Goal: Communication & Community: Answer question/provide support

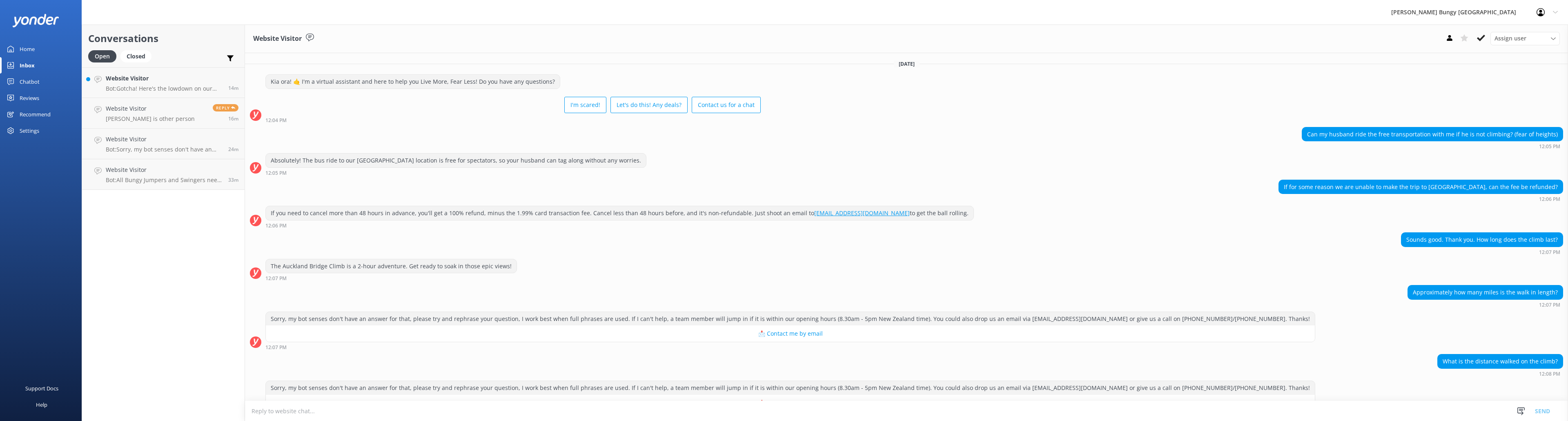
scroll to position [268, 0]
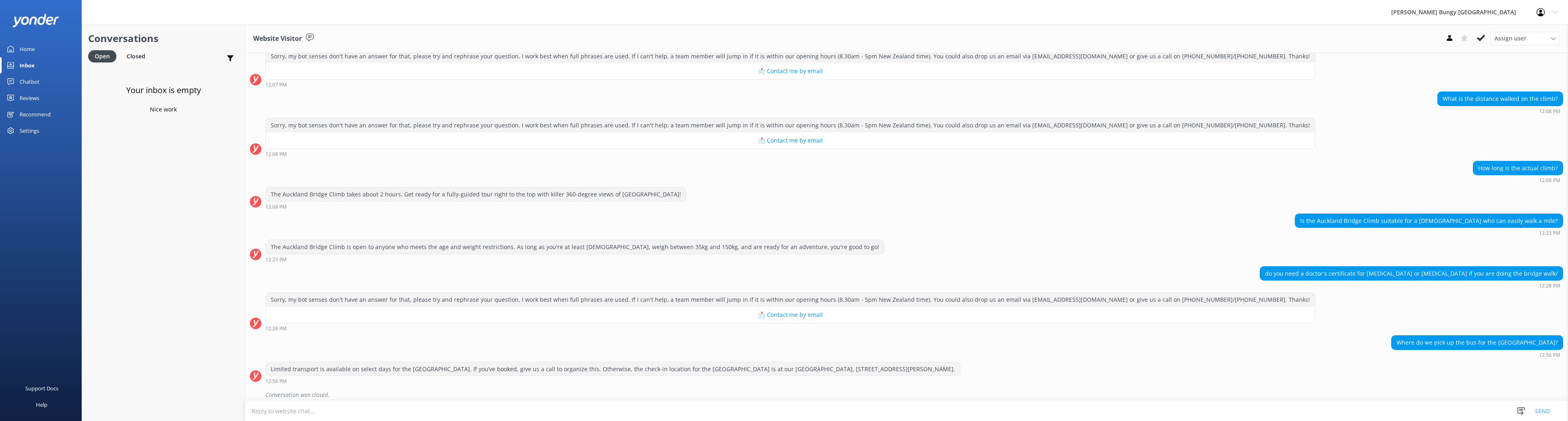
scroll to position [268, 0]
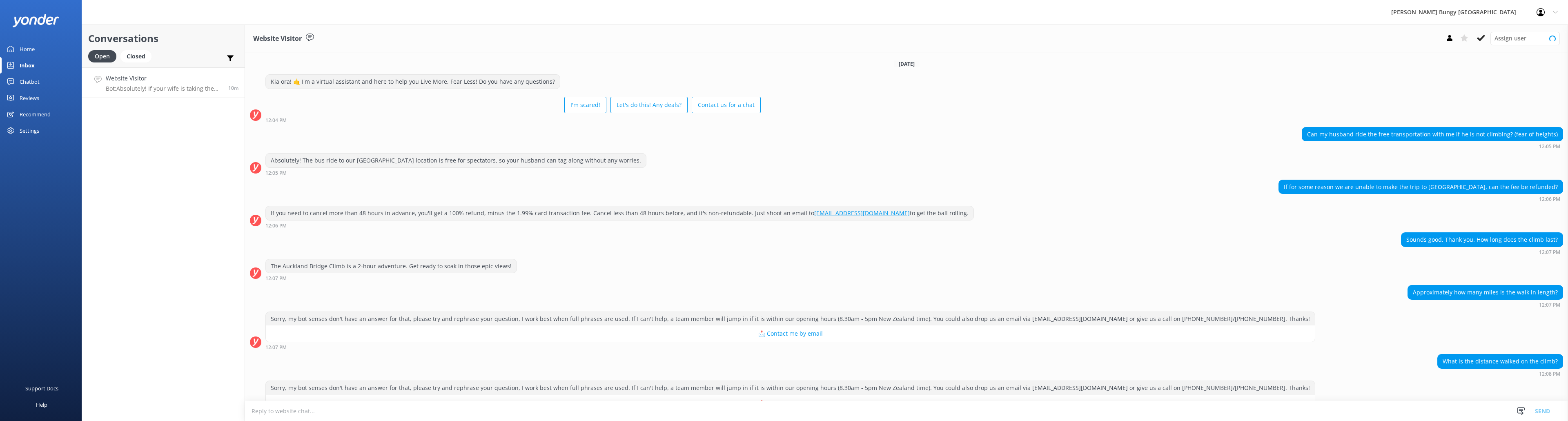
scroll to position [132, 0]
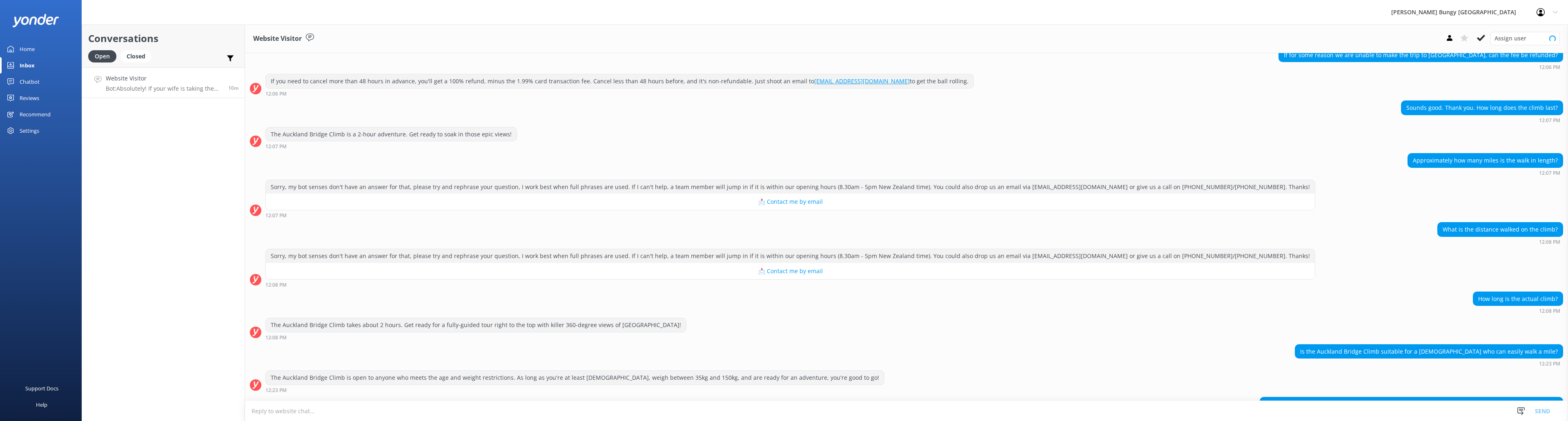
click at [164, 88] on p "Bot: Absolutely! If your wife is taking the plunge, you can definitely tag alon…" at bounding box center [164, 89] width 116 height 7
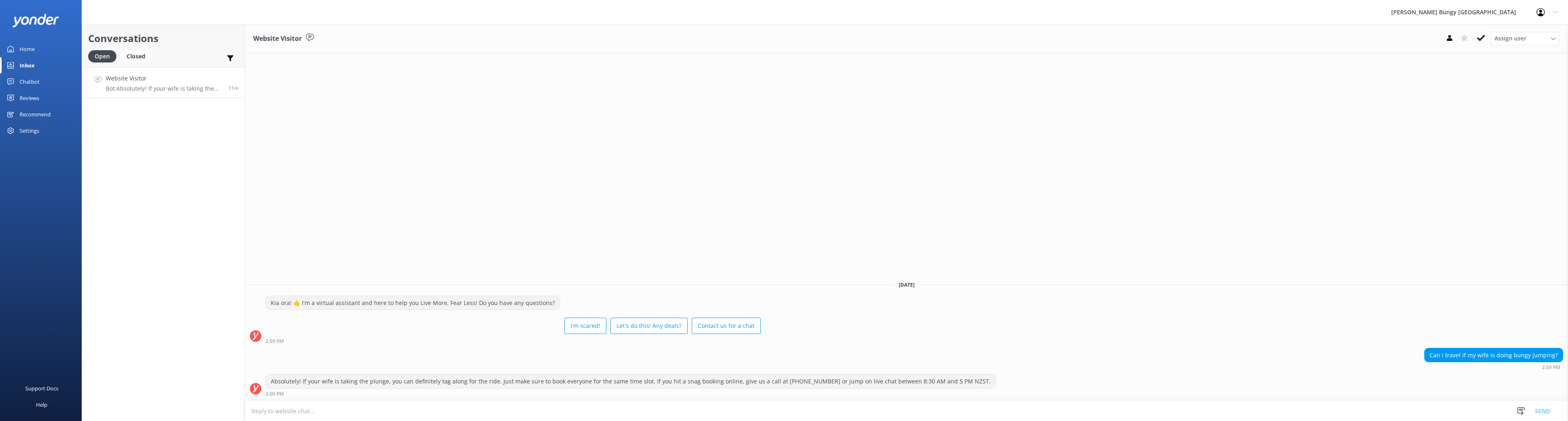
click at [390, 406] on textarea at bounding box center [906, 411] width 1323 height 20
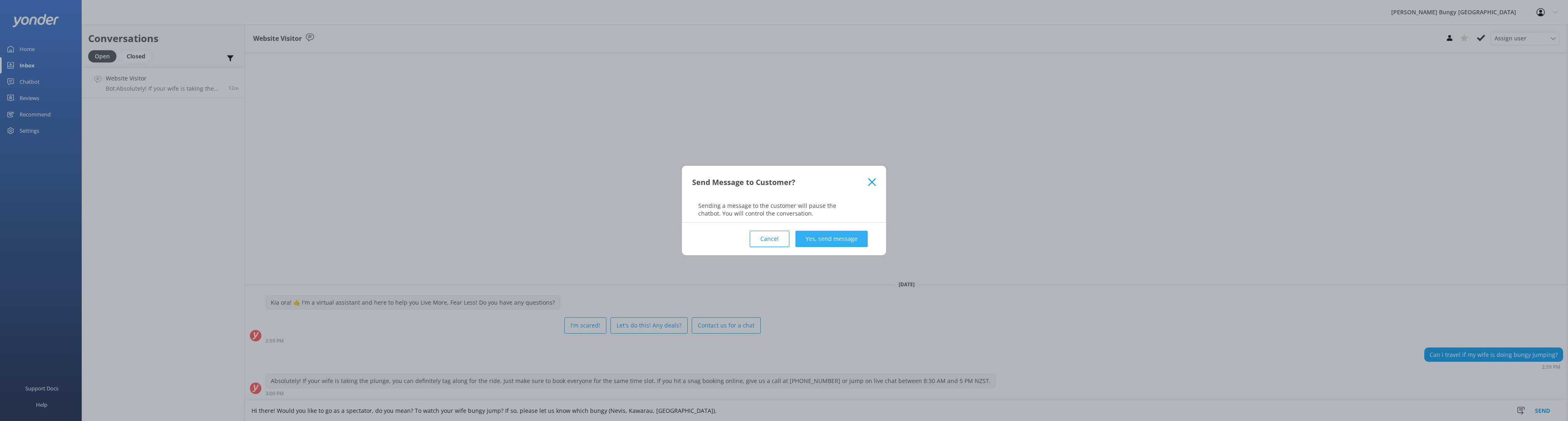
type textarea "Hi there! Would you like to go as a spectator, do you mean? To watch your wife …"
click at [819, 240] on button "Yes, send message" at bounding box center [831, 238] width 72 height 16
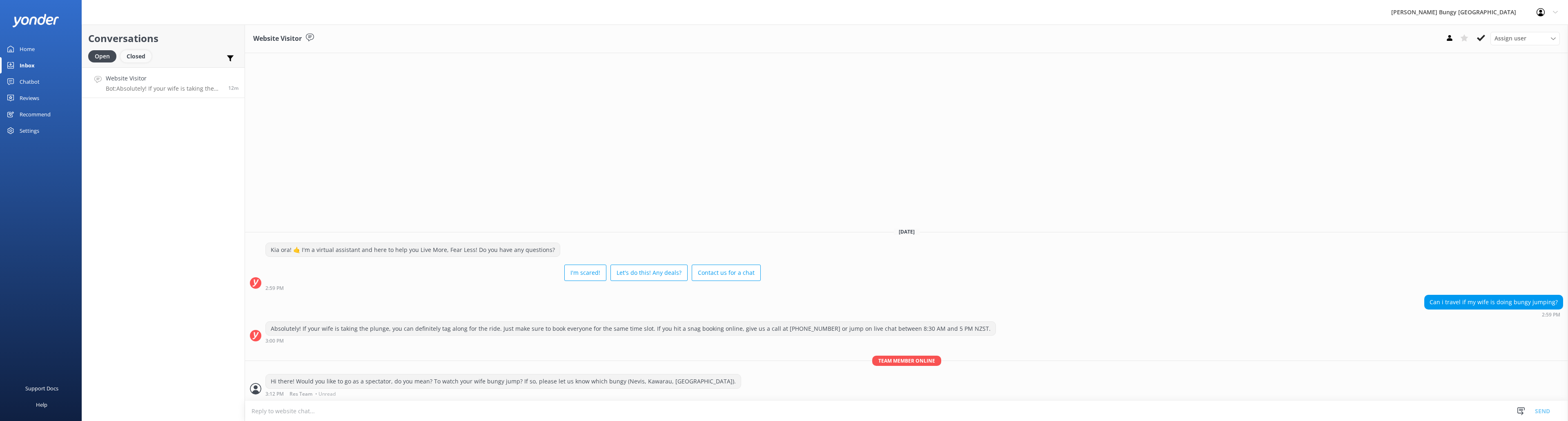
click at [133, 51] on div "Closed" at bounding box center [136, 57] width 31 height 12
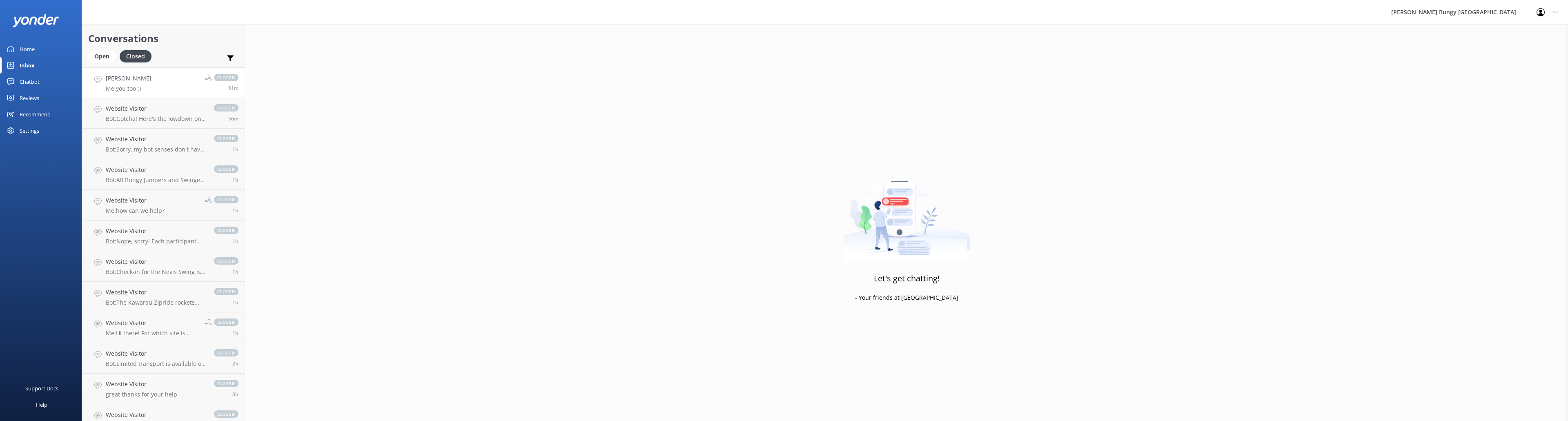
click at [156, 88] on link "[PERSON_NAME] Me: you too :) closed 51m" at bounding box center [163, 83] width 163 height 30
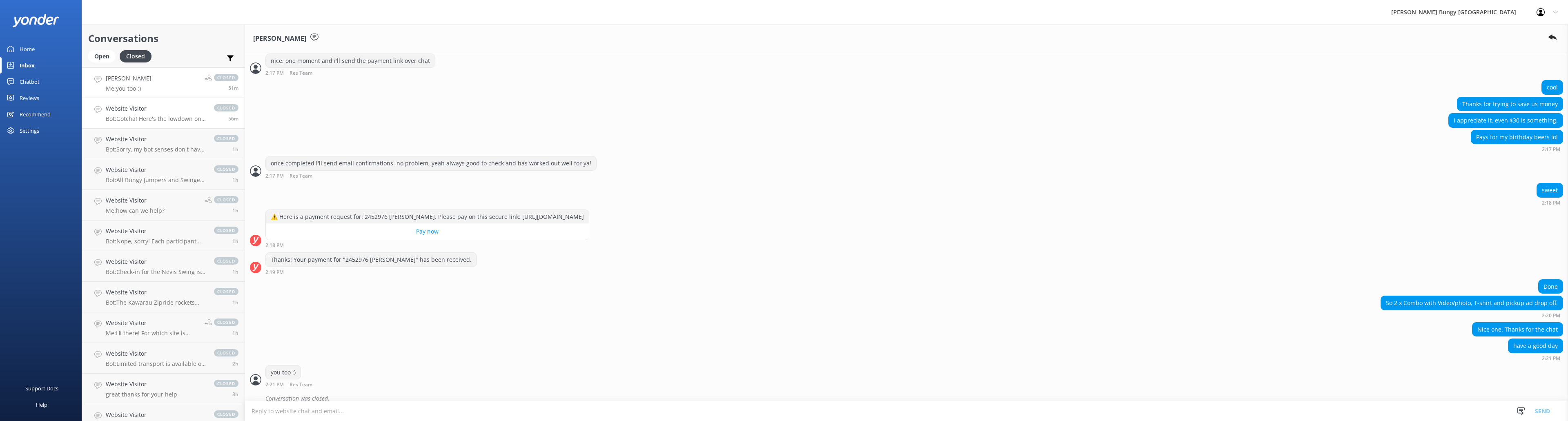
scroll to position [1335, 0]
click at [158, 107] on h4 "Website Visitor" at bounding box center [156, 108] width 100 height 9
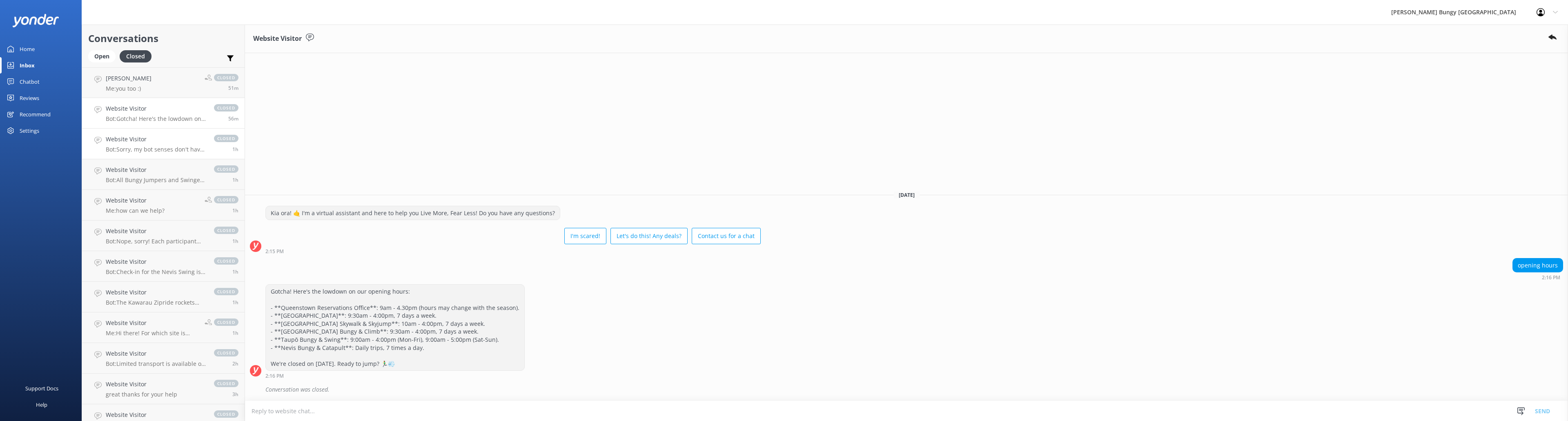
click at [158, 143] on h4 "Website Visitor" at bounding box center [156, 139] width 100 height 9
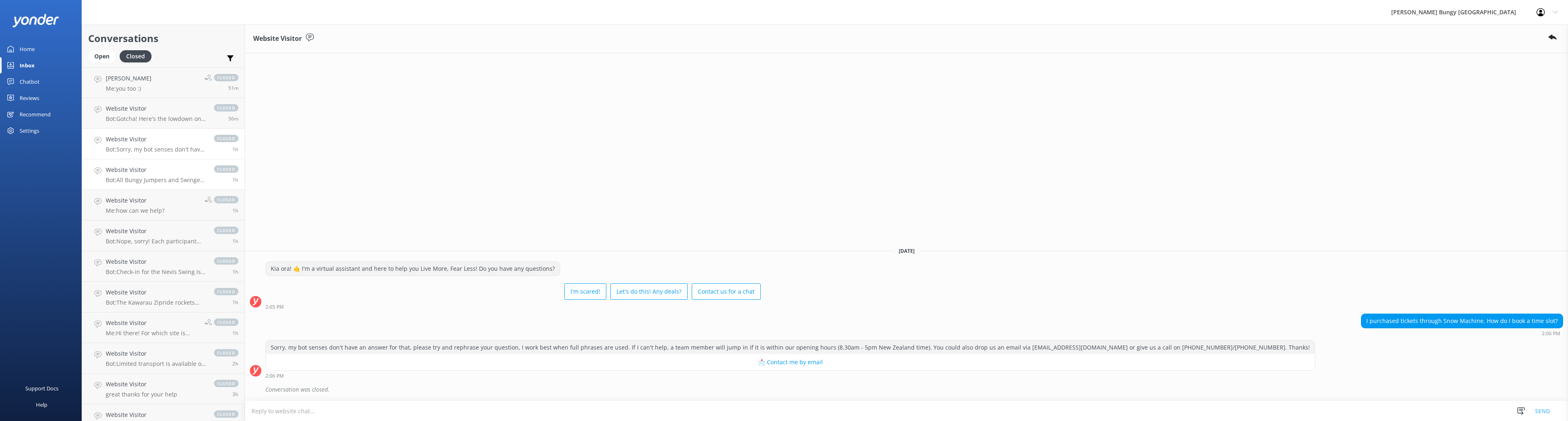
click at [159, 176] on div "Website Visitor Bot: All Bungy Jumpers and Swingers need to be at least [DEMOGR…" at bounding box center [156, 175] width 100 height 18
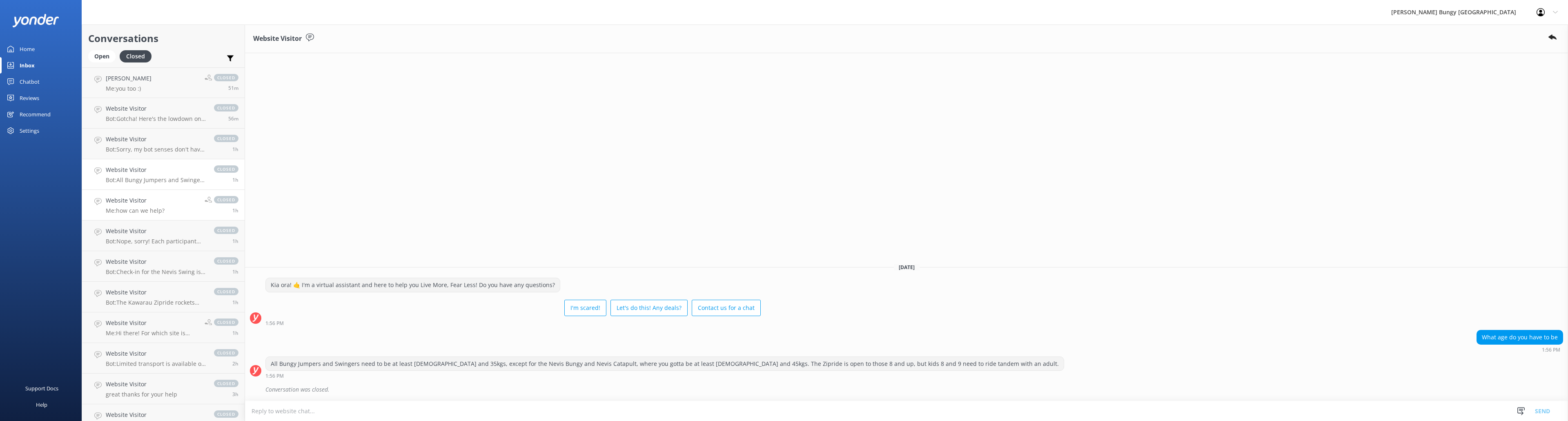
click at [161, 209] on p "Me: how can we help?" at bounding box center [135, 211] width 59 height 7
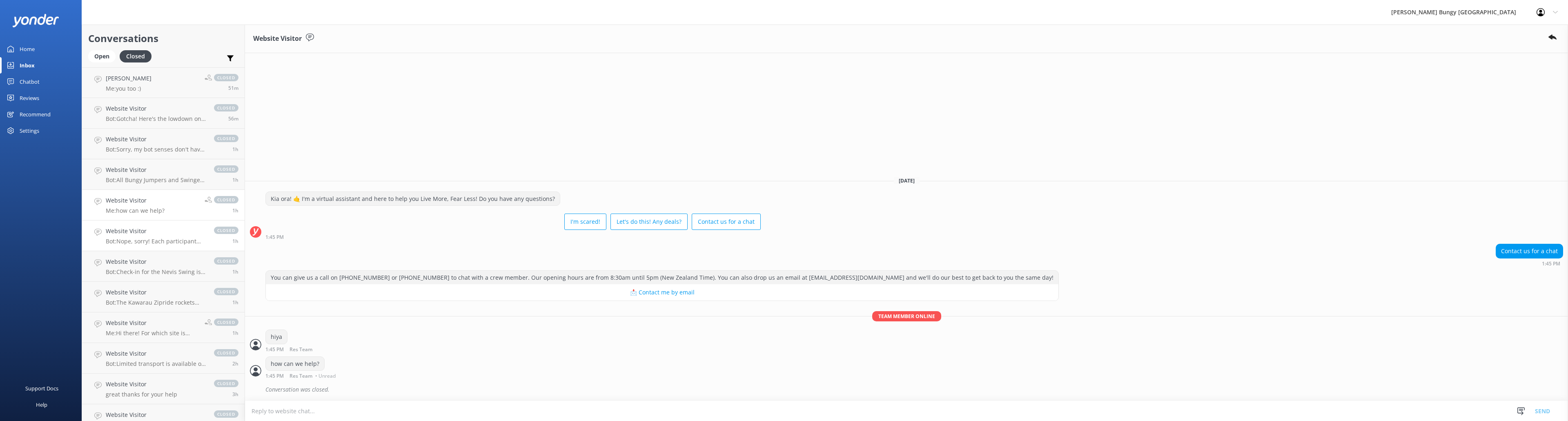
click at [169, 234] on h4 "Website Visitor" at bounding box center [156, 231] width 100 height 9
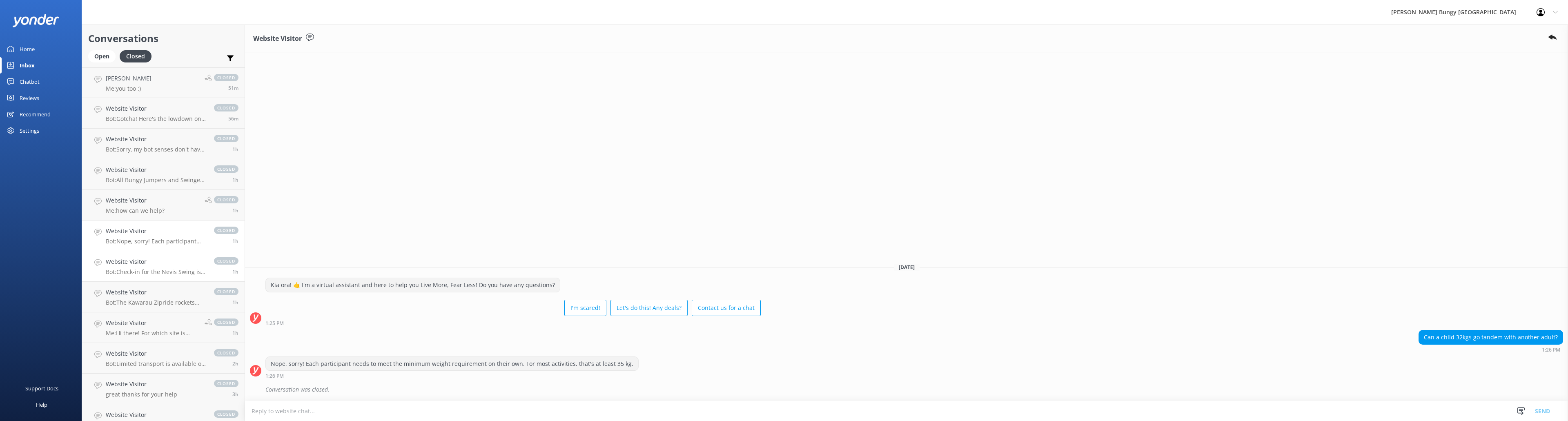
click at [161, 265] on h4 "Website Visitor" at bounding box center [156, 262] width 100 height 9
click at [153, 299] on p "Bot: The Kawarau Zipride rockets you down a 130m line at over 60km/h. It's a qu…" at bounding box center [156, 302] width 100 height 7
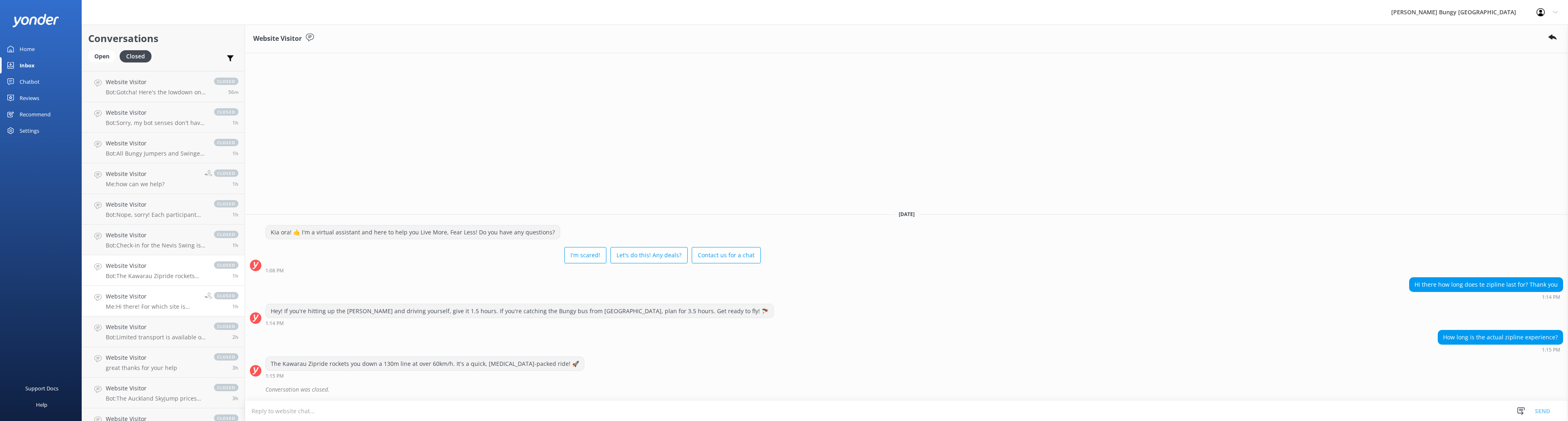
scroll to position [41, 0]
click at [162, 287] on h4 "Website Visitor" at bounding box center [152, 282] width 93 height 9
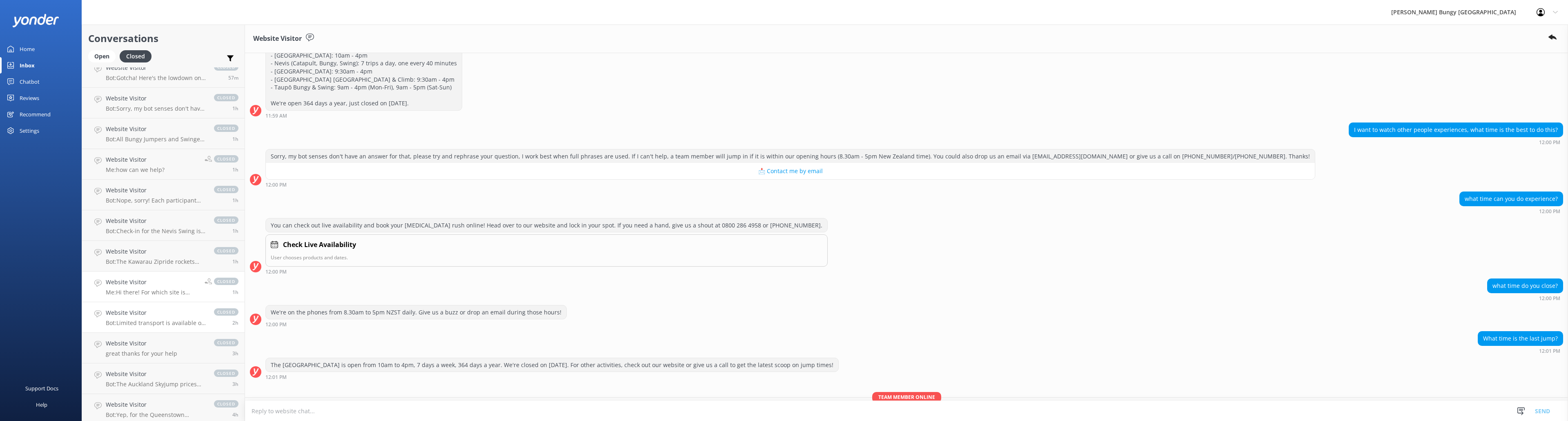
scroll to position [167, 0]
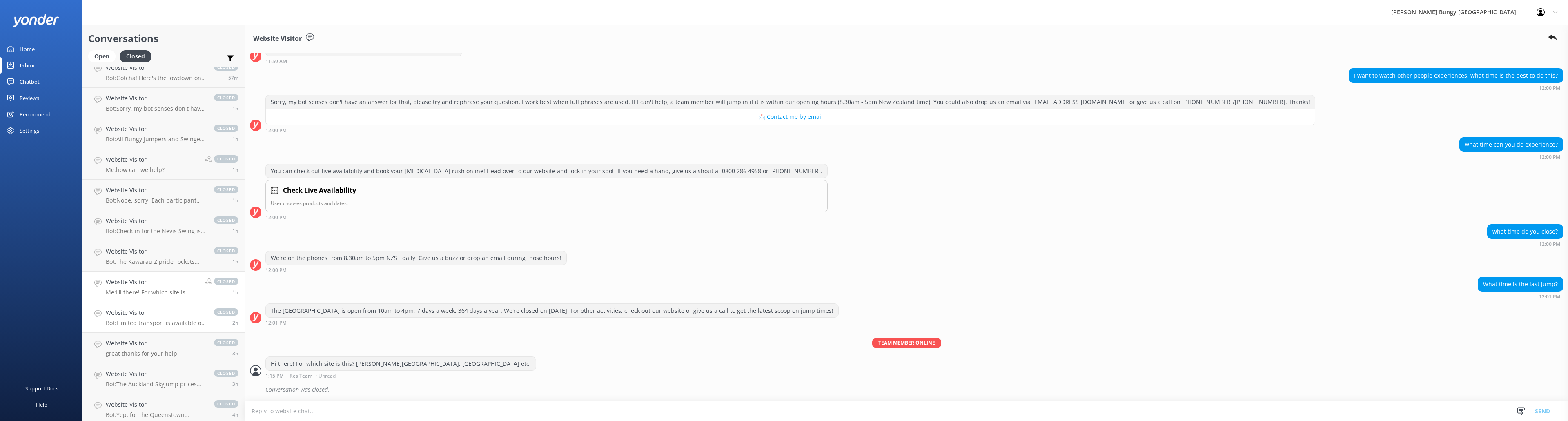
click at [155, 310] on h4 "Website Visitor" at bounding box center [156, 312] width 100 height 9
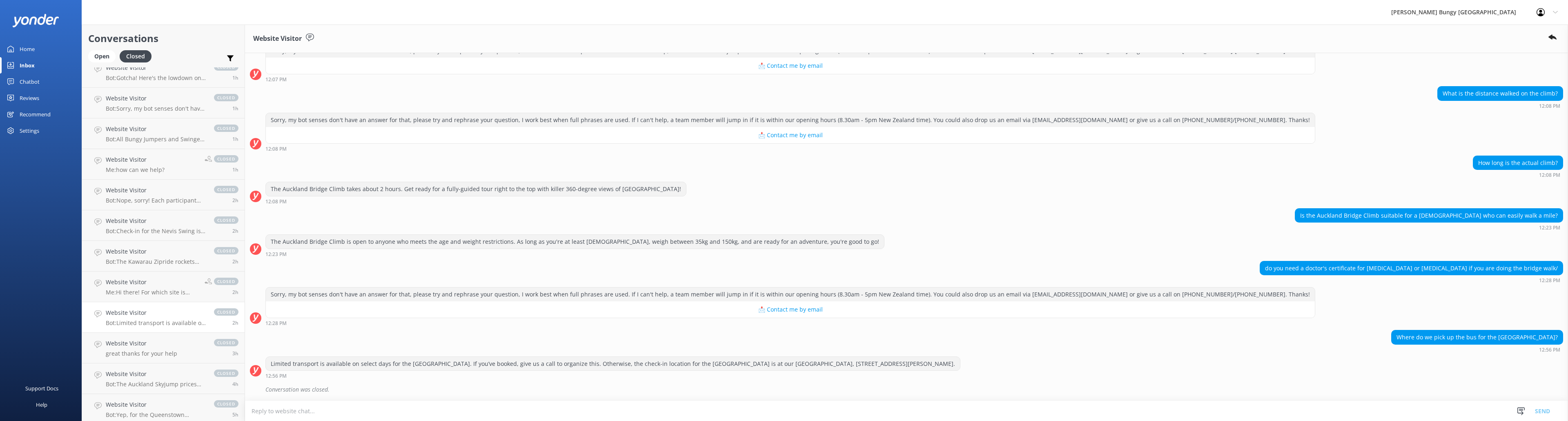
scroll to position [291, 0]
click at [103, 57] on div "Open" at bounding box center [102, 57] width 27 height 12
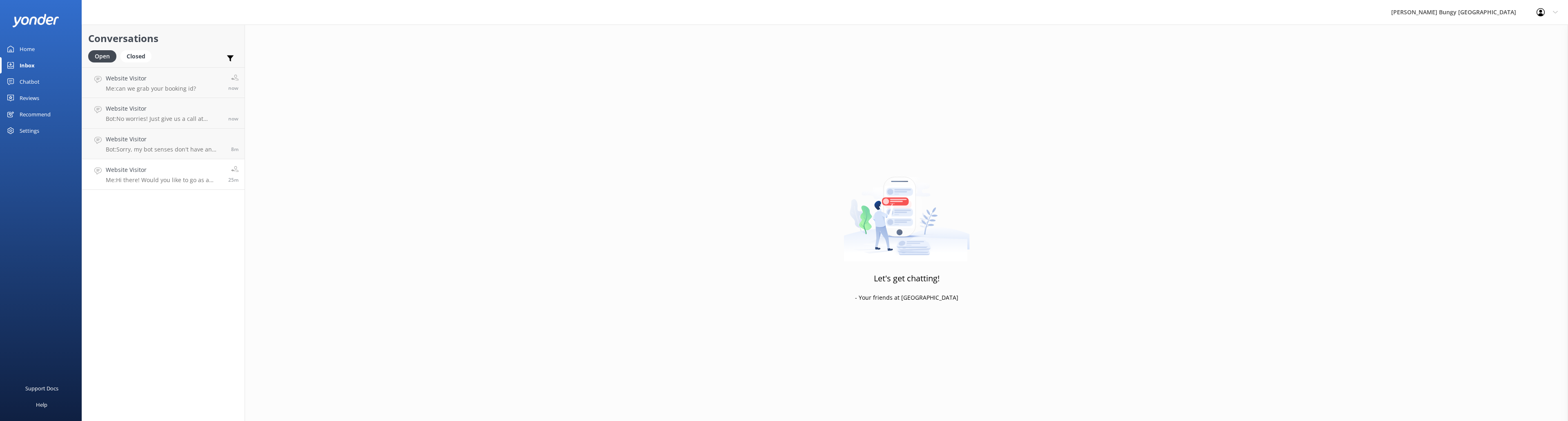
click at [176, 174] on h4 "Website Visitor" at bounding box center [164, 170] width 116 height 9
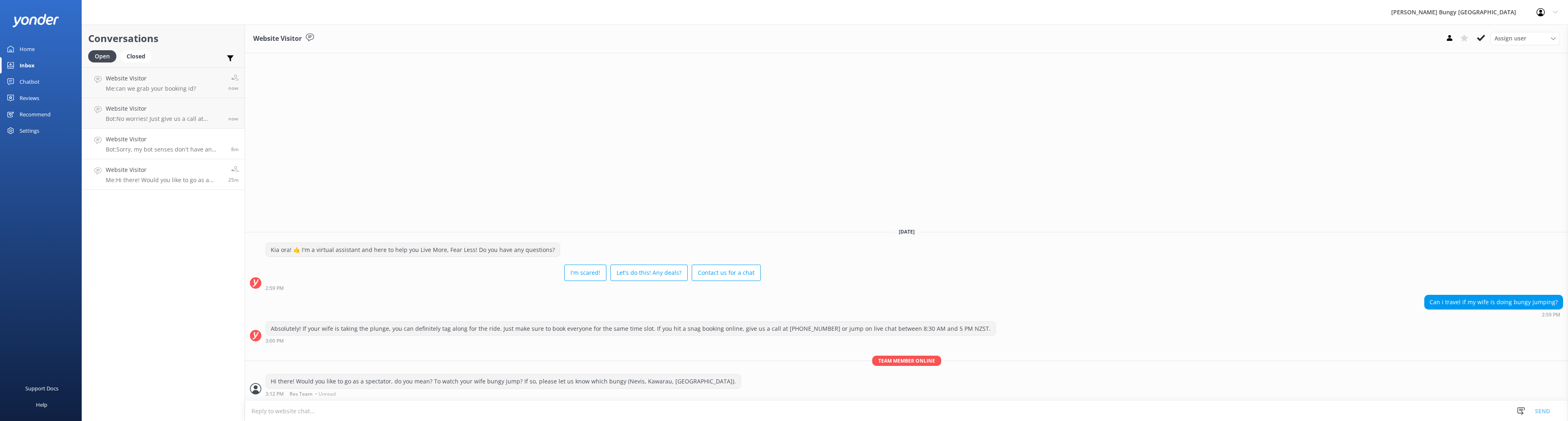
click at [174, 142] on h4 "Website Visitor" at bounding box center [166, 139] width 119 height 9
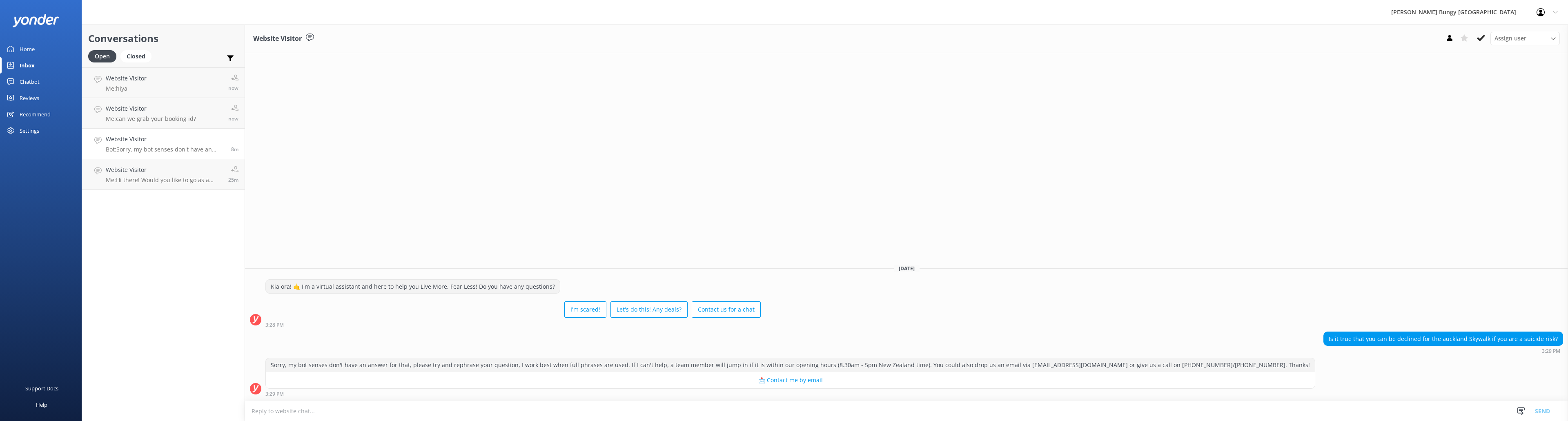
click at [168, 139] on h4 "Website Visitor" at bounding box center [166, 139] width 119 height 9
click at [1479, 37] on icon at bounding box center [1480, 38] width 8 height 8
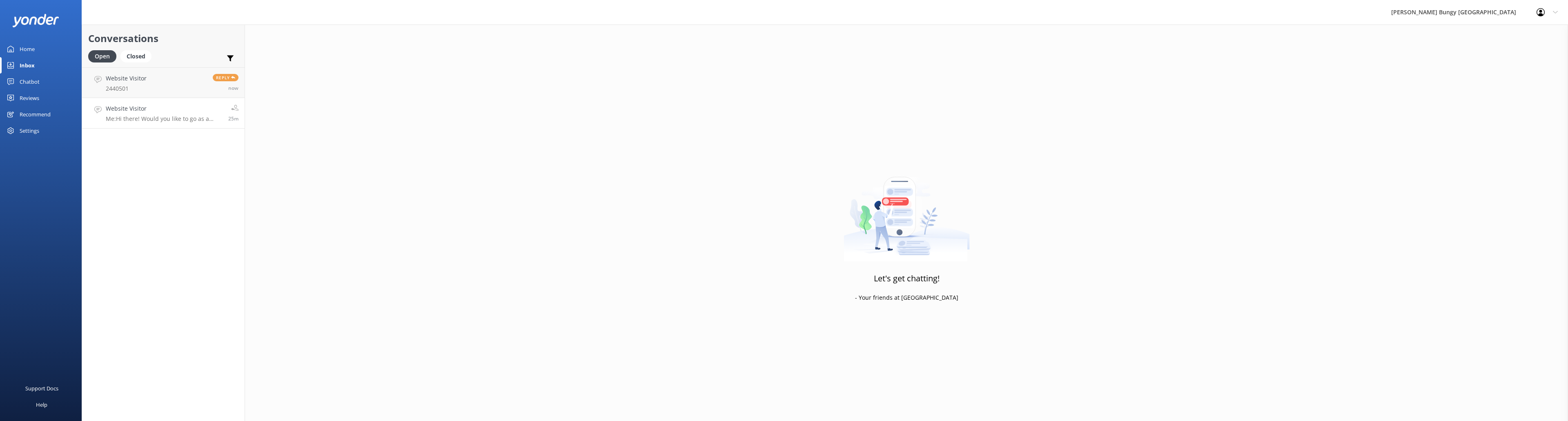
click at [156, 110] on h4 "Website Visitor" at bounding box center [164, 108] width 116 height 9
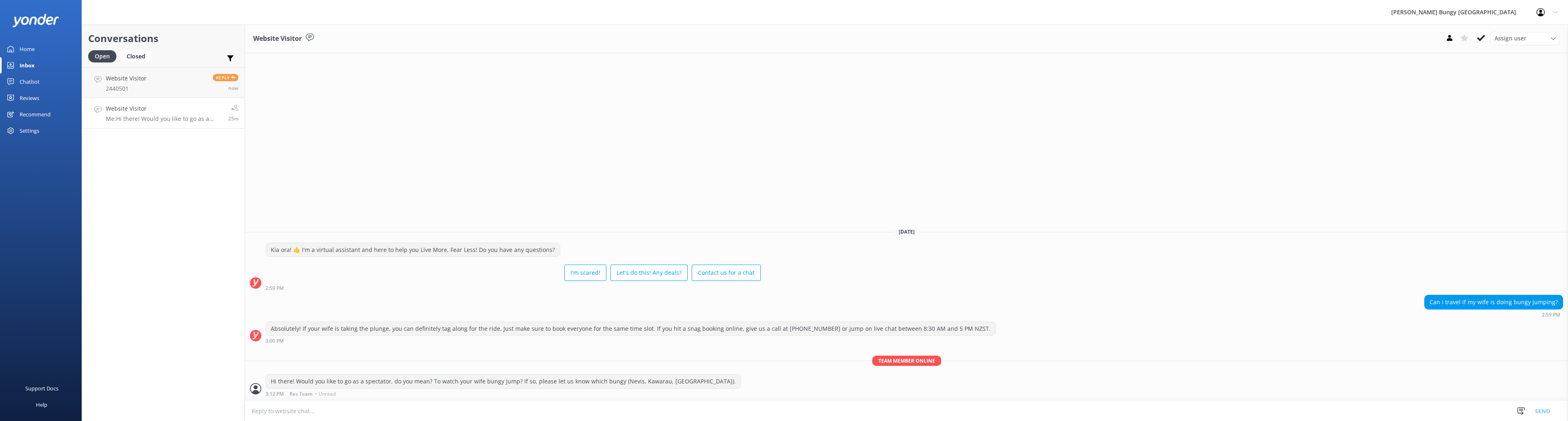
click at [658, 408] on textarea at bounding box center [906, 411] width 1323 height 20
click at [184, 74] on link "Website Visitor 2440501 Reply now" at bounding box center [163, 83] width 163 height 30
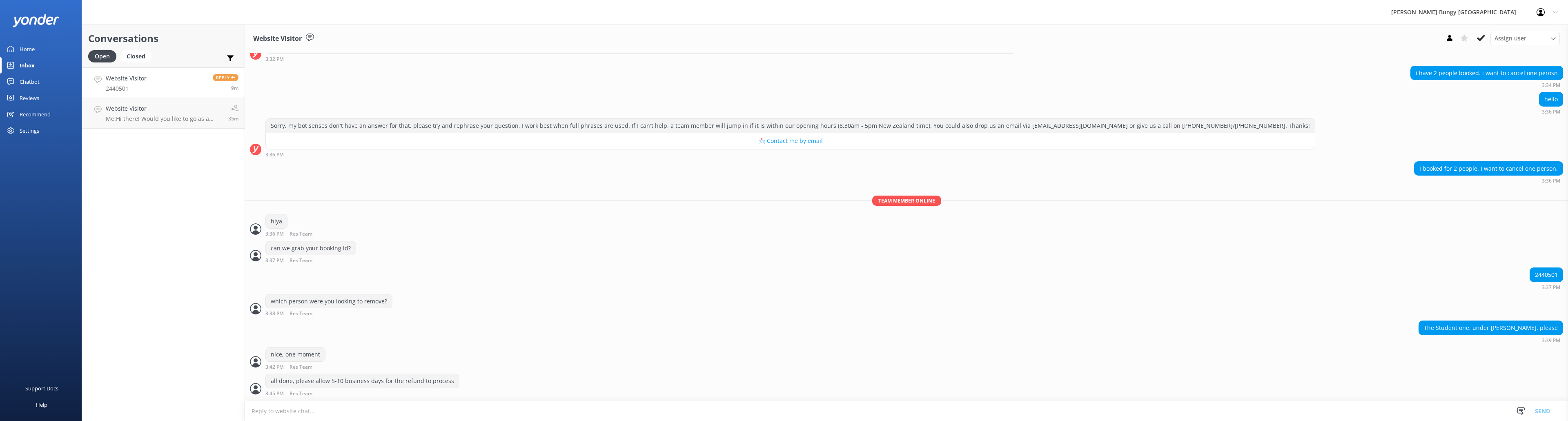
scroll to position [141, 0]
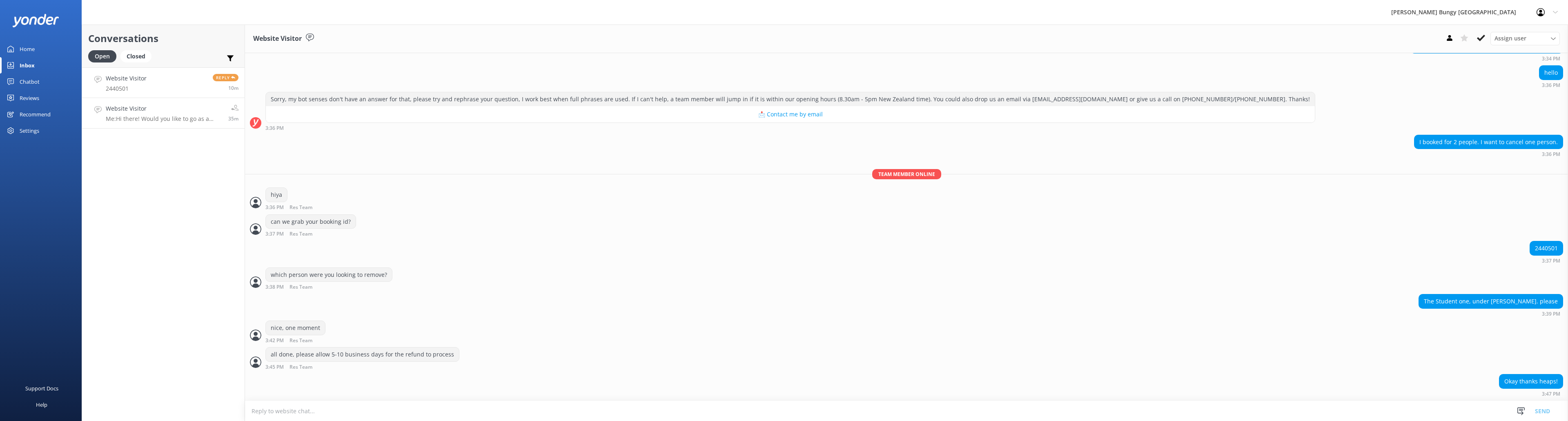
click at [172, 108] on h4 "Website Visitor" at bounding box center [164, 108] width 116 height 9
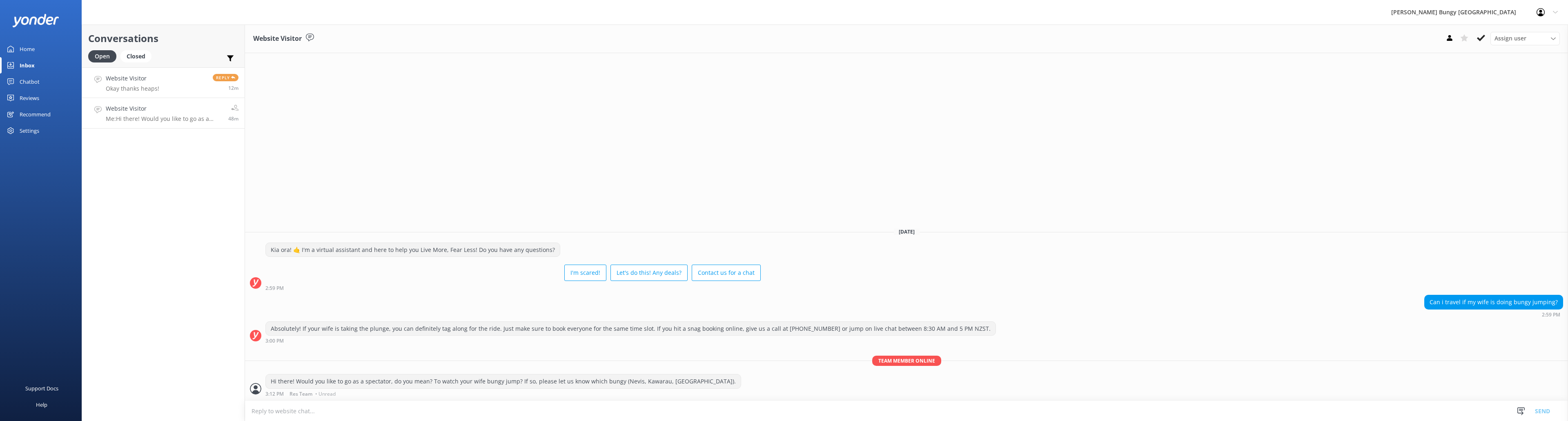
click at [166, 77] on link "Website Visitor Okay thanks heaps! Reply 12m" at bounding box center [163, 83] width 163 height 30
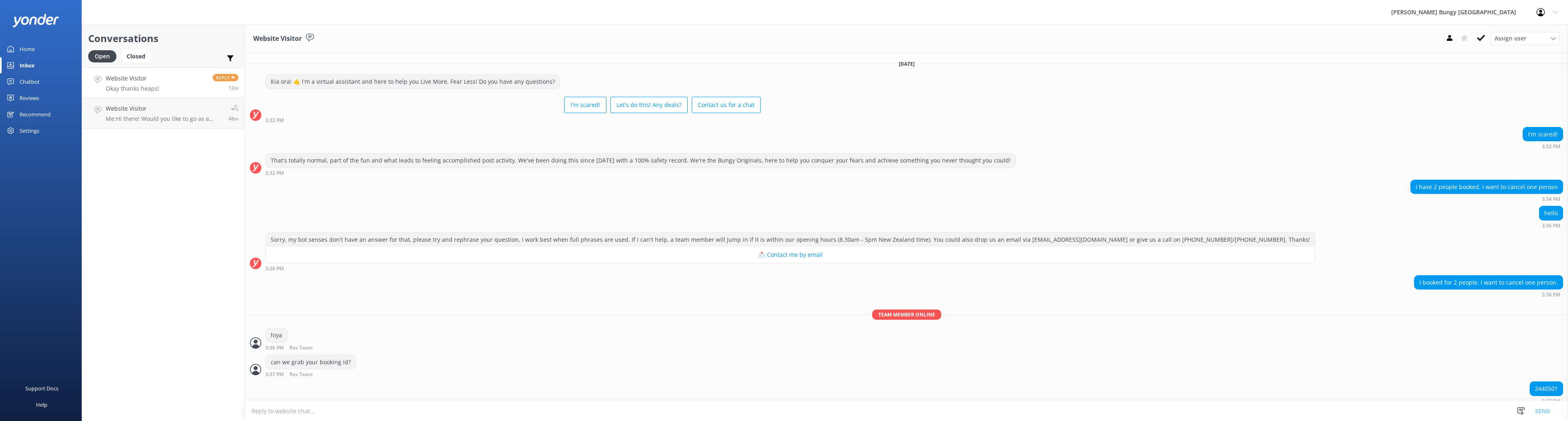
scroll to position [141, 0]
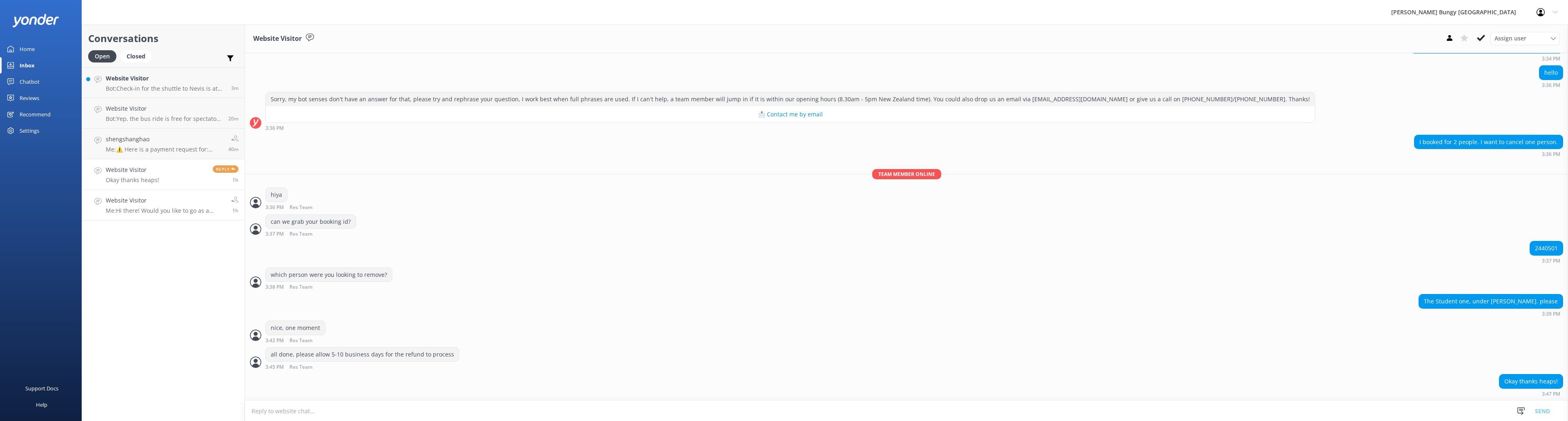
click at [152, 216] on link "Website Visitor Me: Hi there! Would you like to go as a spectator, do you mean?…" at bounding box center [163, 205] width 163 height 30
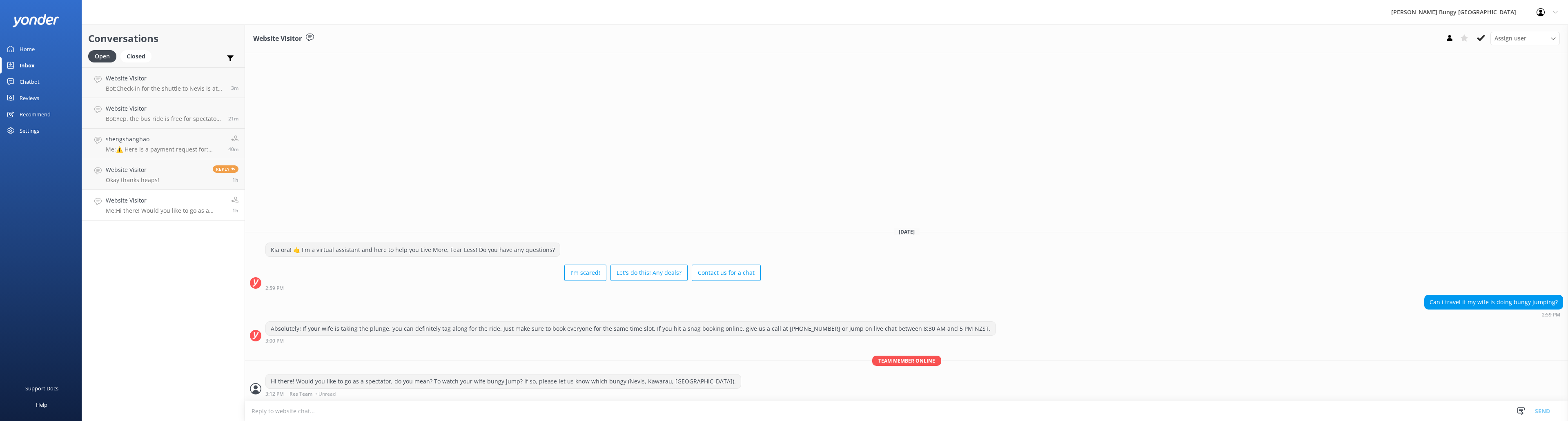
click at [183, 205] on h4 "Website Visitor" at bounding box center [166, 200] width 119 height 9
click at [1479, 34] on icon at bounding box center [1480, 38] width 8 height 8
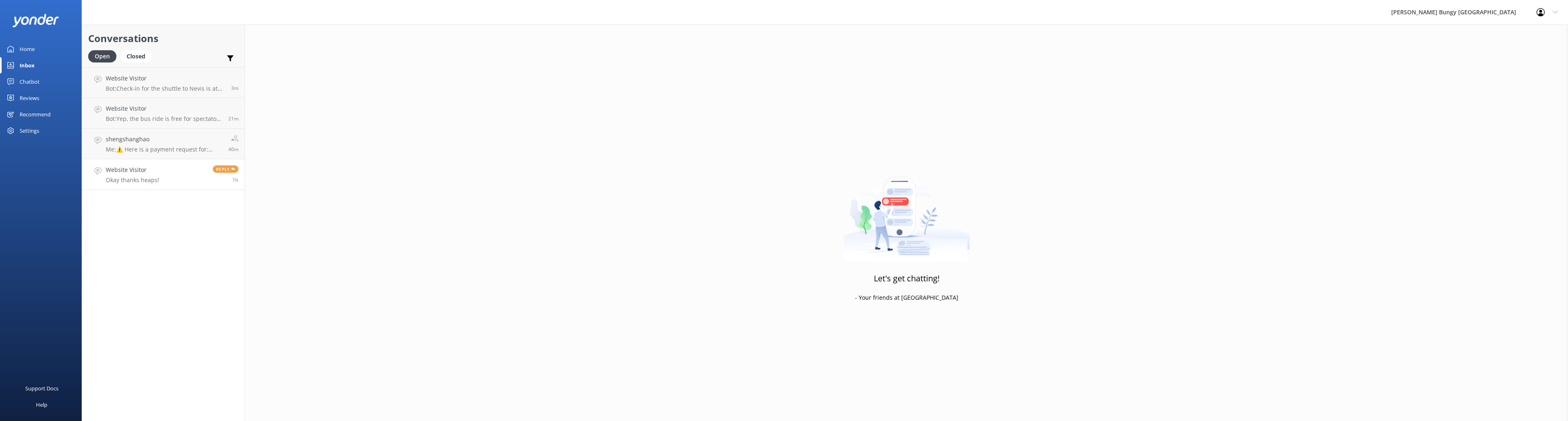
click at [172, 175] on link "Website Visitor Okay thanks heaps! Reply 1h" at bounding box center [163, 175] width 163 height 30
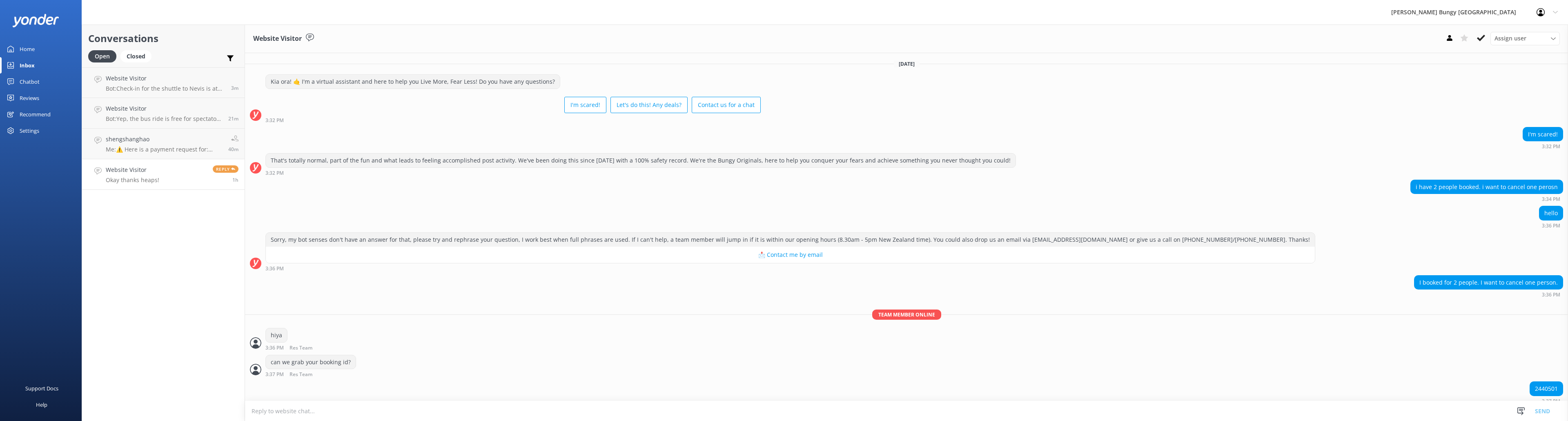
scroll to position [141, 0]
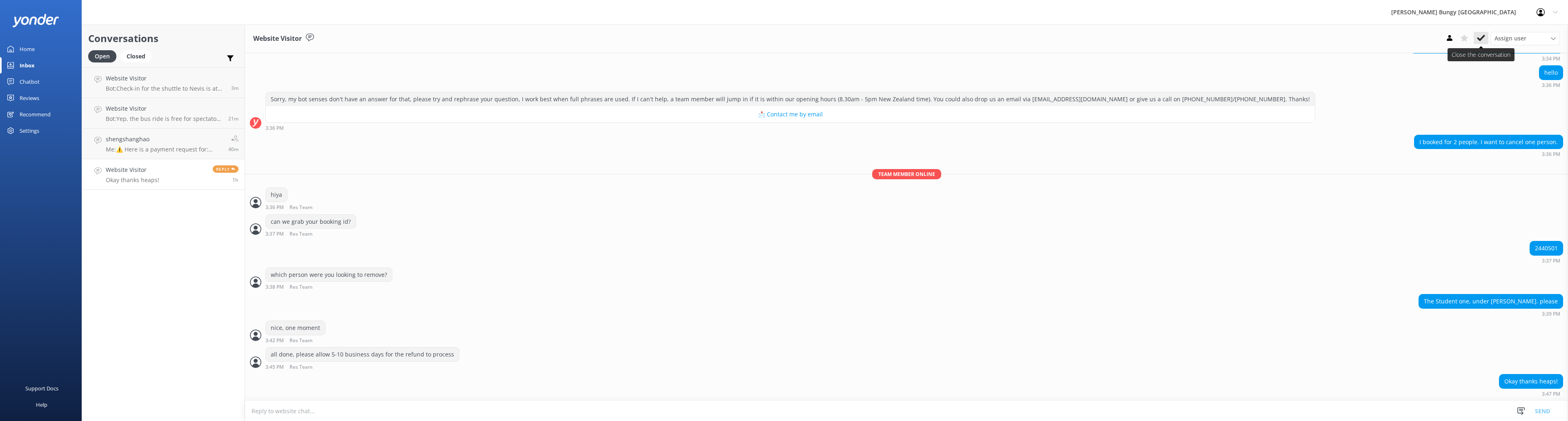
click at [1478, 38] on use at bounding box center [1480, 38] width 8 height 7
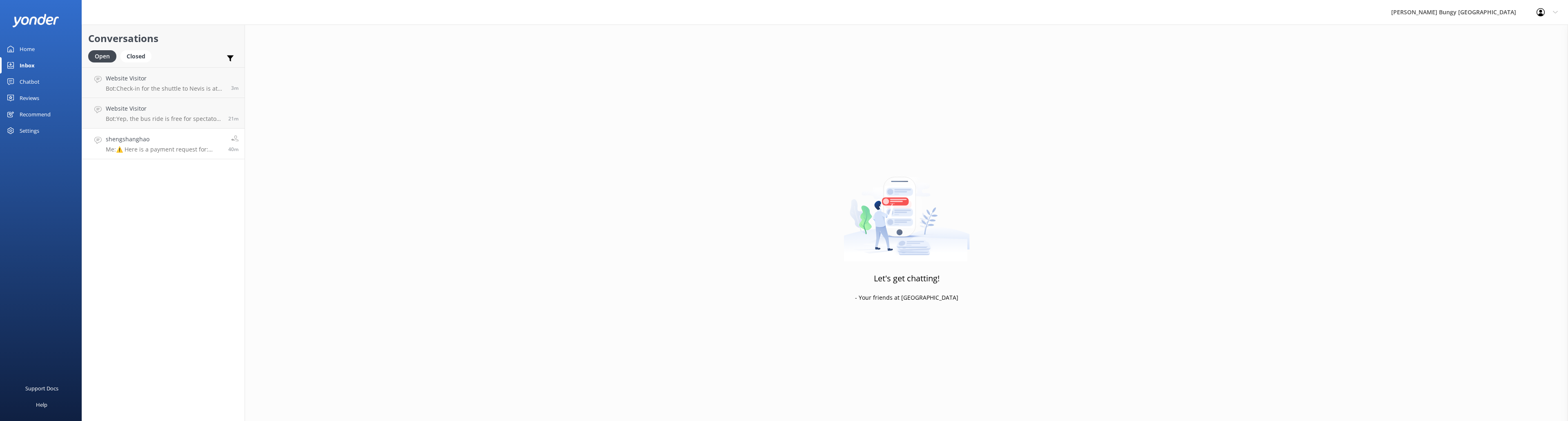
click at [186, 147] on p "Me: ⚠️ Here is a payment request for: SHENG SHAO HAO 2453003. Please pay on thi…" at bounding box center [164, 149] width 116 height 7
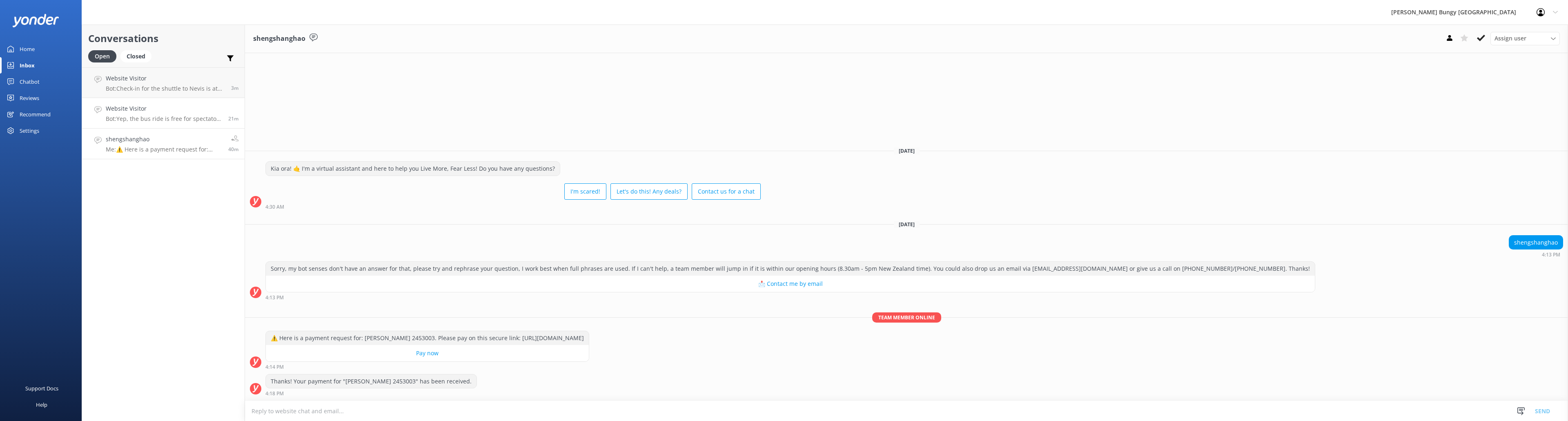
click at [186, 104] on h4 "Website Visitor" at bounding box center [164, 108] width 116 height 9
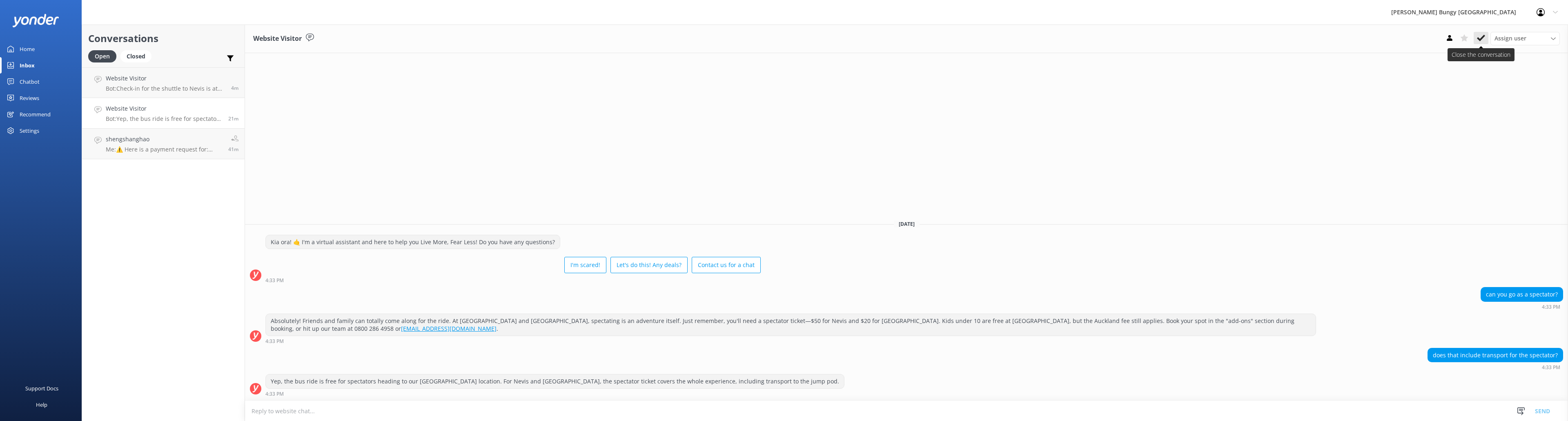
click at [1477, 35] on button at bounding box center [1481, 38] width 15 height 12
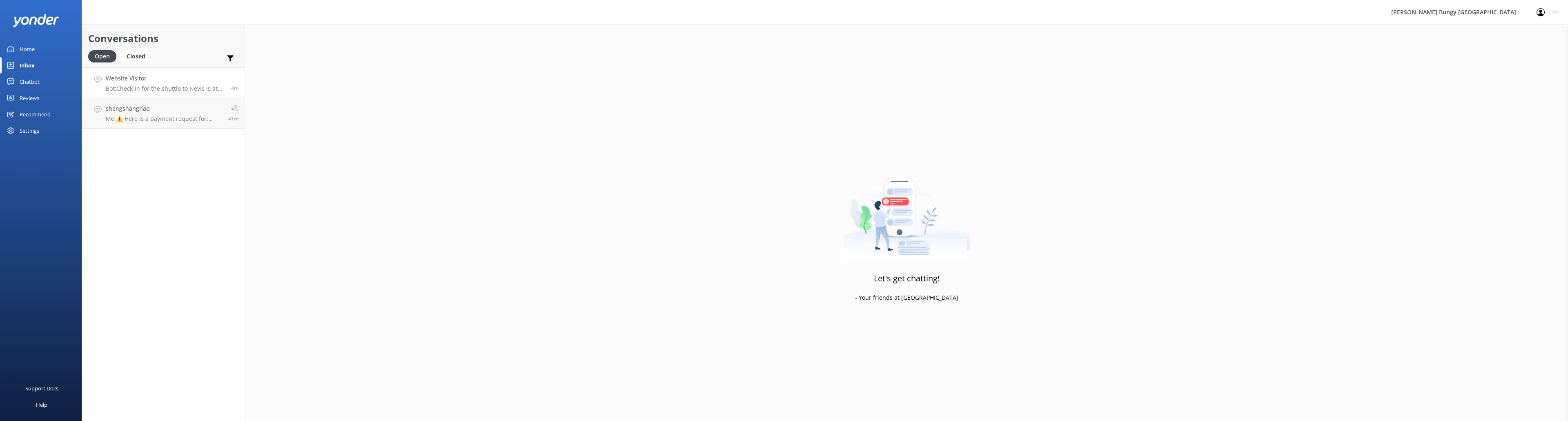
click at [187, 84] on div "Website Visitor Bot: Check-in for the shuttle to Nevis is at our Queenstown off…" at bounding box center [166, 82] width 119 height 18
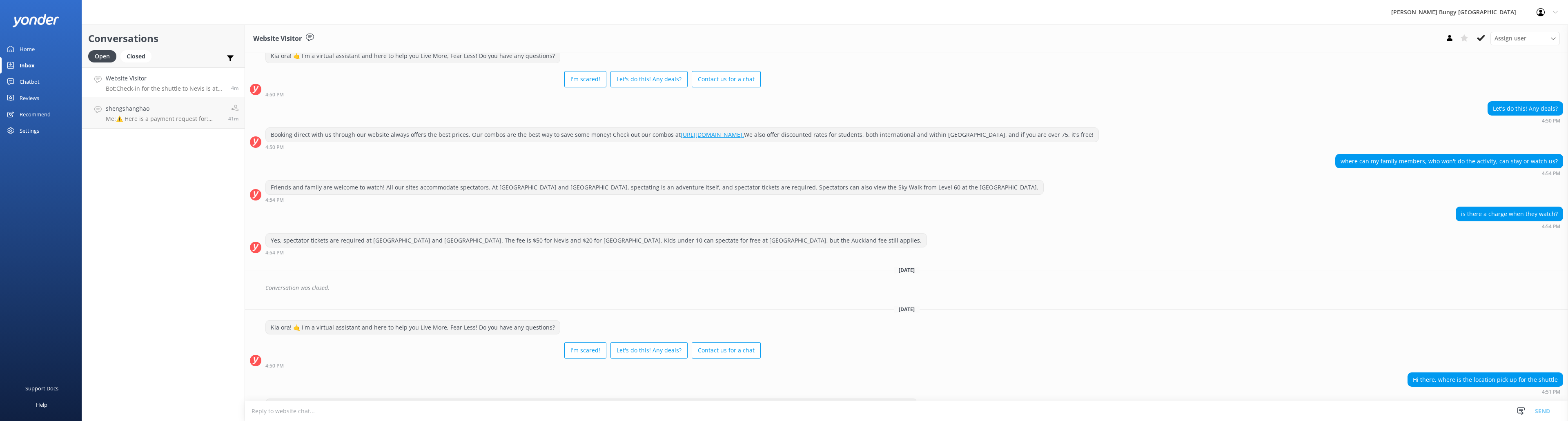
scroll to position [50, 0]
